Goal: Transaction & Acquisition: Purchase product/service

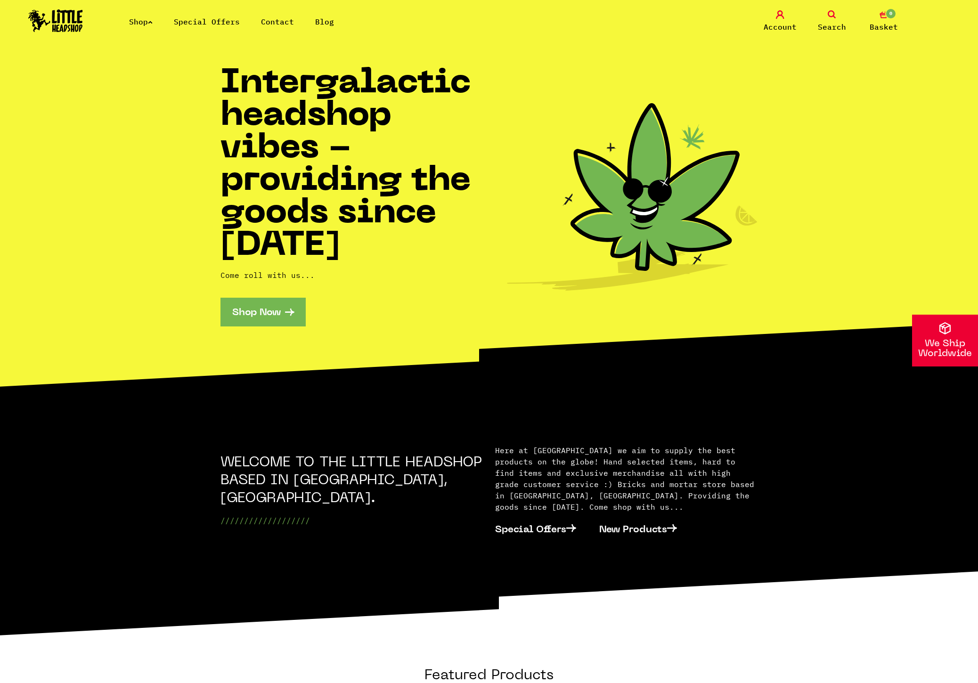
click at [821, 28] on span "Search" at bounding box center [832, 26] width 28 height 11
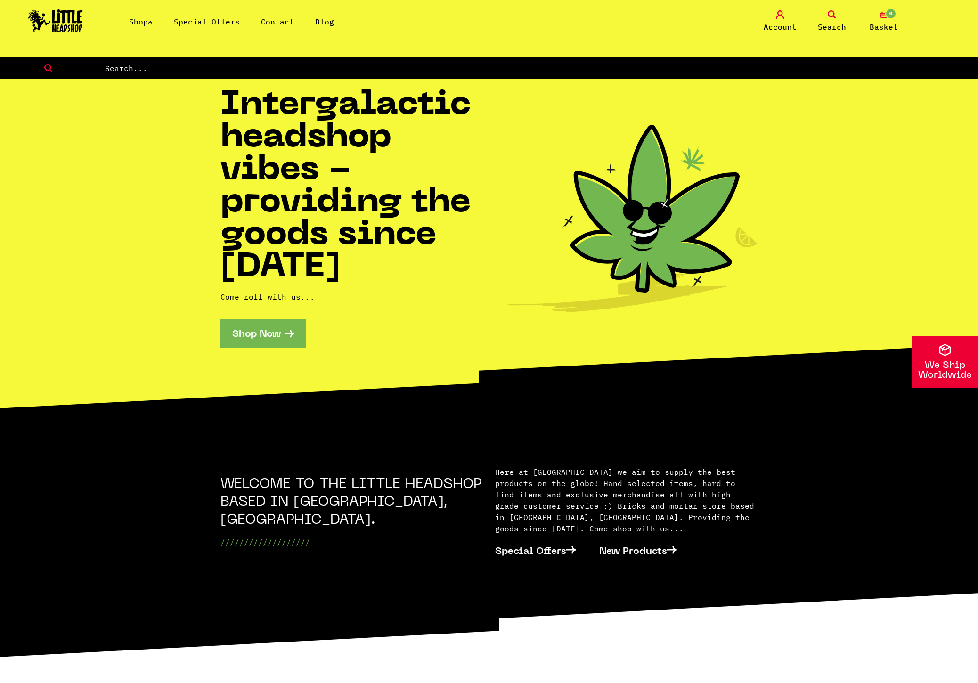
click at [532, 67] on input "text" at bounding box center [541, 68] width 874 height 12
type input "lyrical"
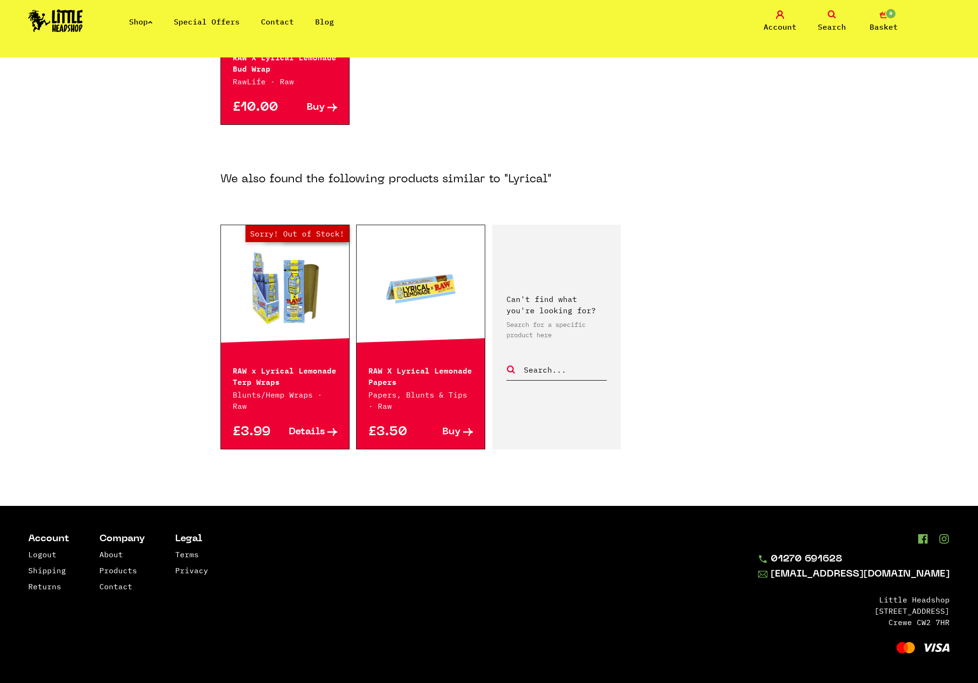
scroll to position [315, 0]
click at [432, 298] on link at bounding box center [421, 289] width 128 height 94
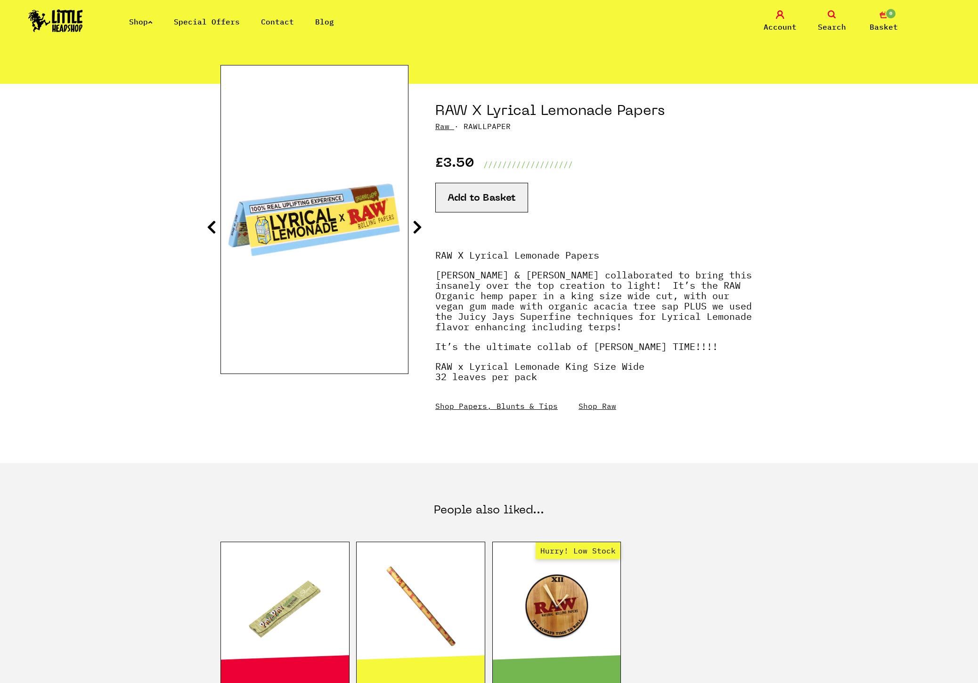
scroll to position [69, 0]
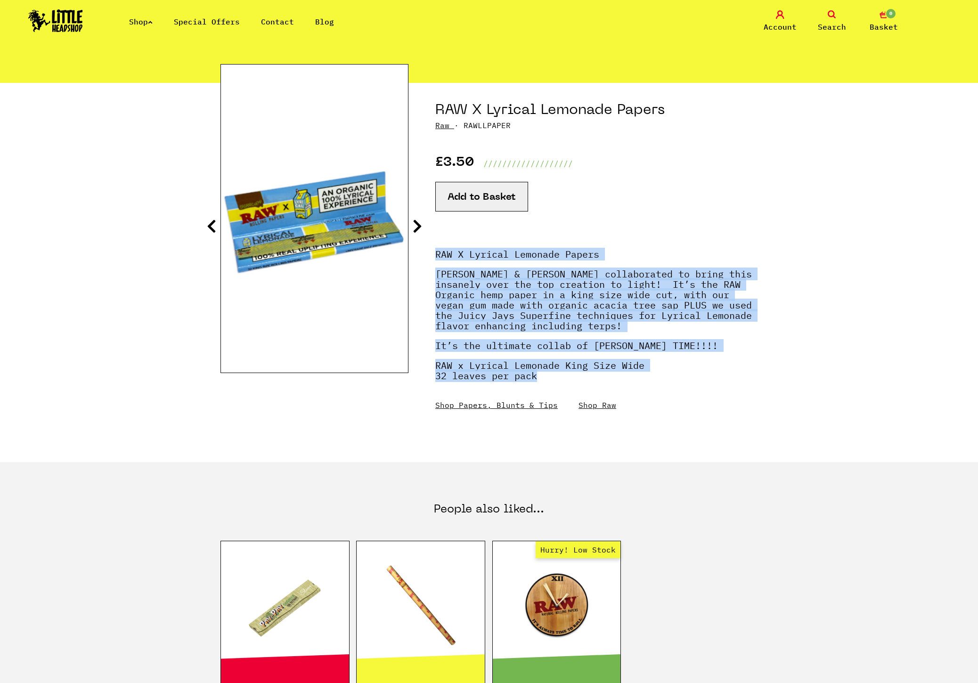
drag, startPoint x: 435, startPoint y: 256, endPoint x: 620, endPoint y: 377, distance: 221.4
click at [620, 377] on section "RAW X Lyrical Lemonade Papers Raw · RAWLLPAPER £3.50 /////////////////// Add to…" at bounding box center [489, 272] width 537 height 379
click at [648, 114] on h1 "RAW X Lyrical Lemonade Papers" at bounding box center [596, 111] width 322 height 18
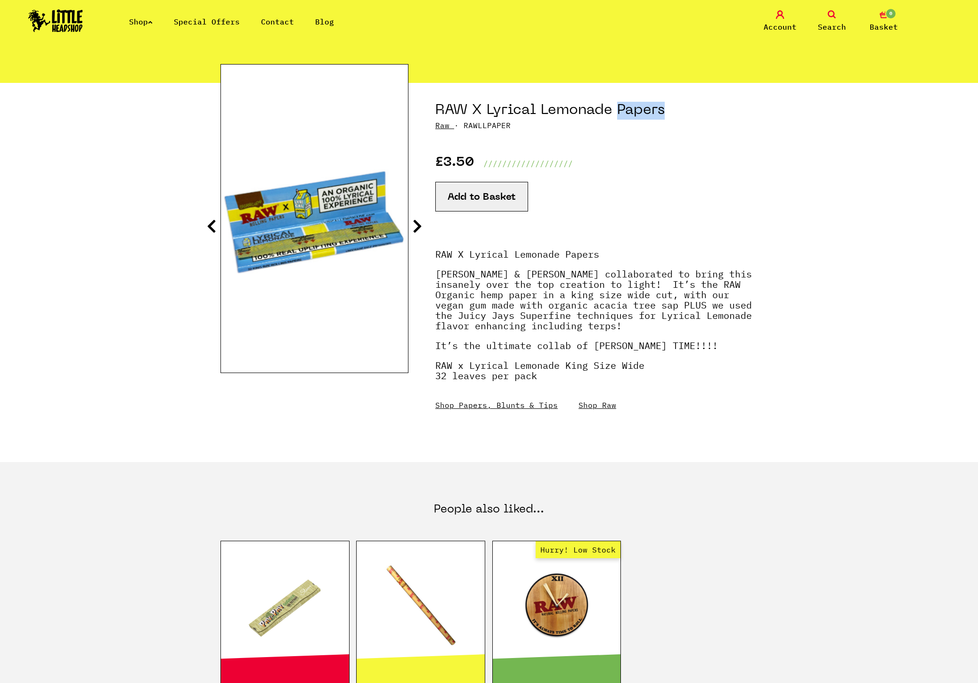
click at [648, 114] on h1 "RAW X Lyrical Lemonade Papers" at bounding box center [596, 111] width 322 height 18
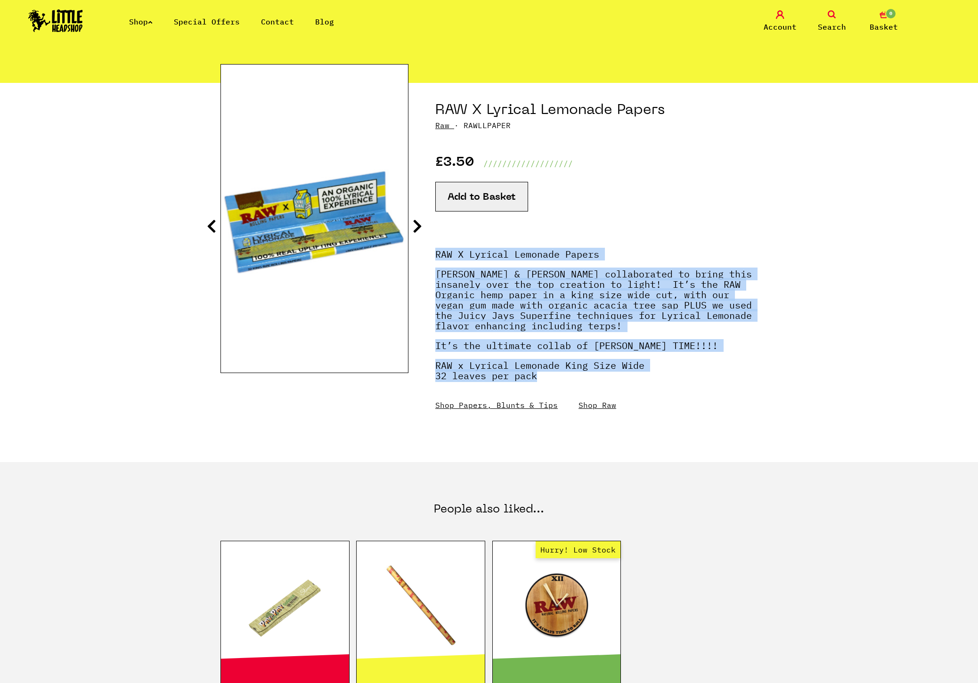
drag, startPoint x: 559, startPoint y: 382, endPoint x: 430, endPoint y: 258, distance: 178.7
click at [430, 258] on section "RAW X Lyrical Lemonade Papers Raw · RAWLLPAPER £3.50 /////////////////// Add to…" at bounding box center [489, 272] width 537 height 379
copy div "RAW X Lyrical Lemonade Papers [PERSON_NAME] & [PERSON_NAME] collaborated to bri…"
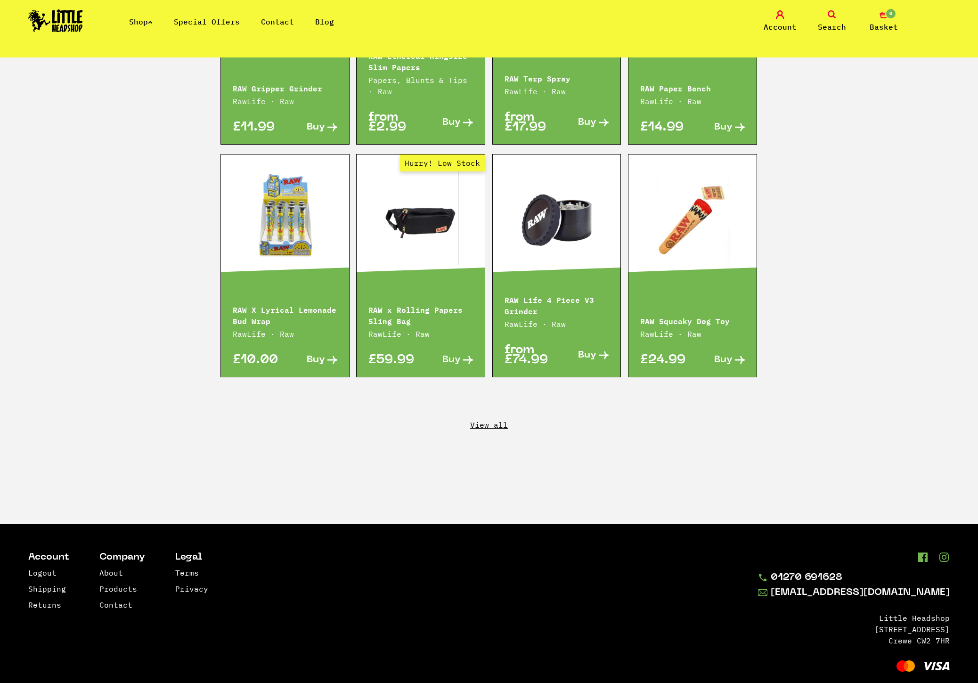
scroll to position [1262, 0]
